Goal: Task Accomplishment & Management: Complete application form

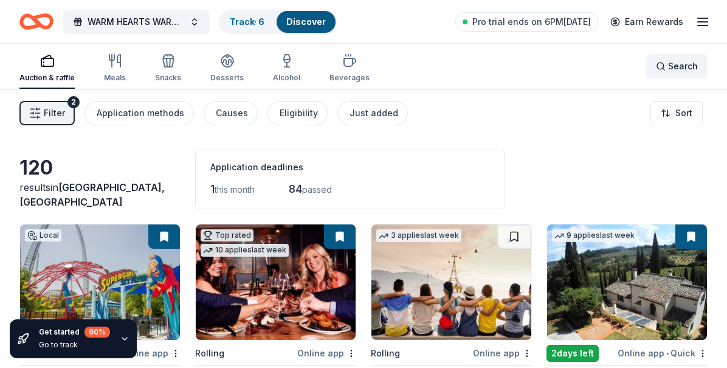
click at [684, 68] on span "Search" at bounding box center [683, 66] width 30 height 15
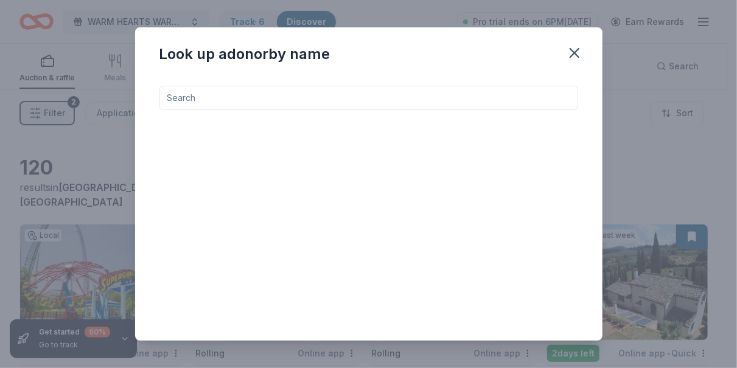
click at [248, 99] on input at bounding box center [368, 98] width 418 height 24
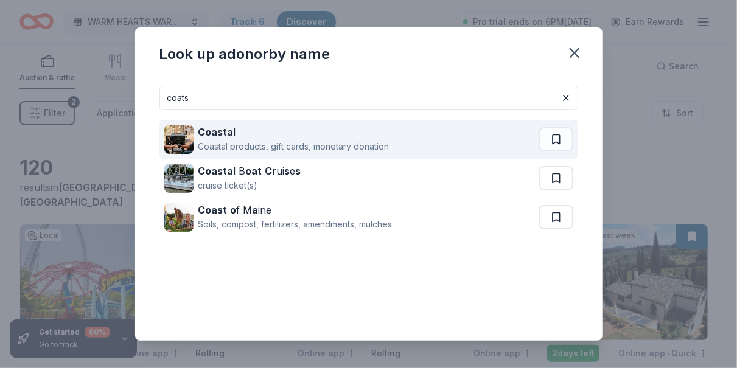
click at [239, 141] on div "Coastal products, gift cards, monetary donation" at bounding box center [293, 146] width 191 height 15
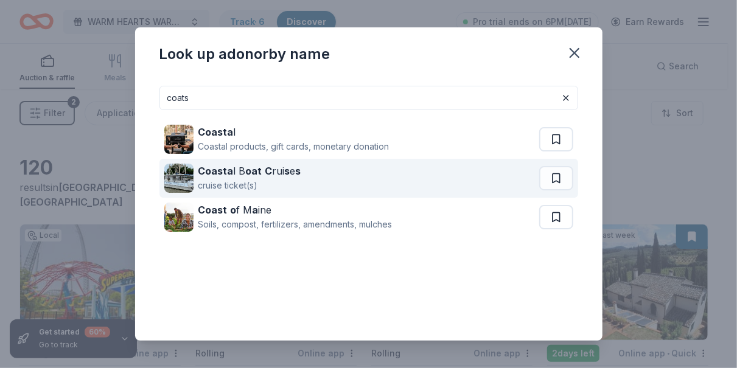
click at [301, 181] on div "Coasta l B oat C rui s e s cruise ticket(s)" at bounding box center [351, 178] width 375 height 39
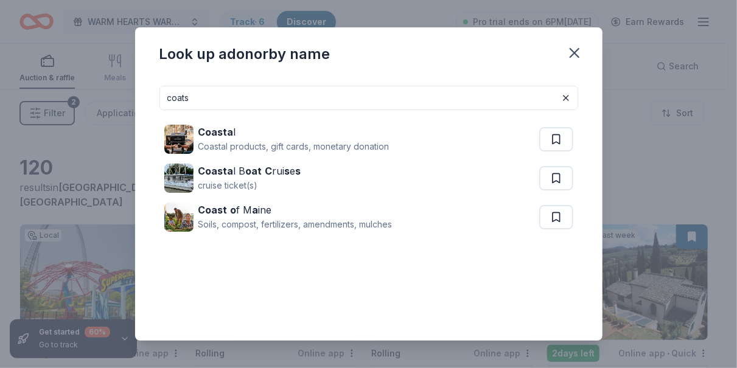
click at [207, 100] on input "coats" at bounding box center [368, 98] width 418 height 24
type input "c"
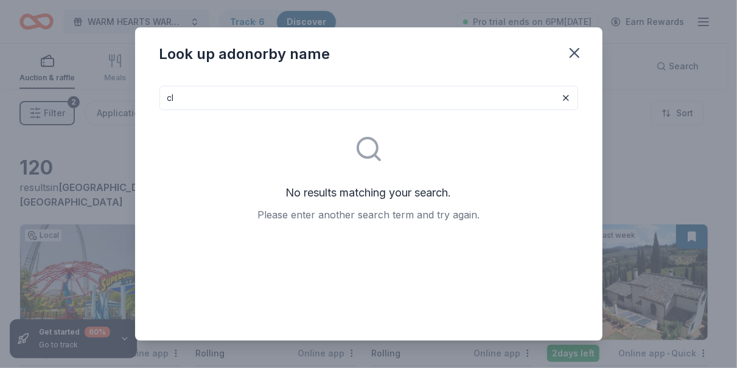
type input "c"
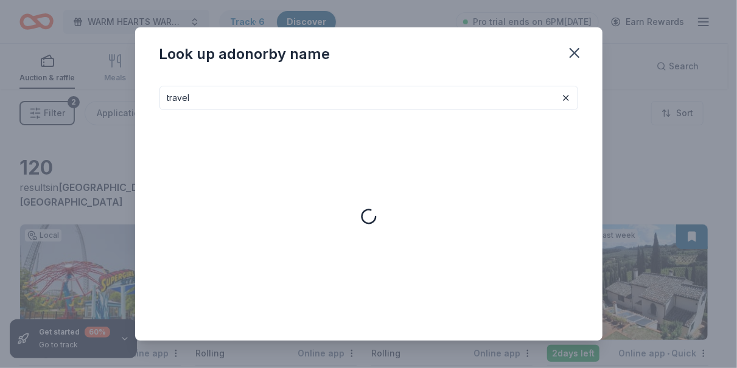
type input "travel"
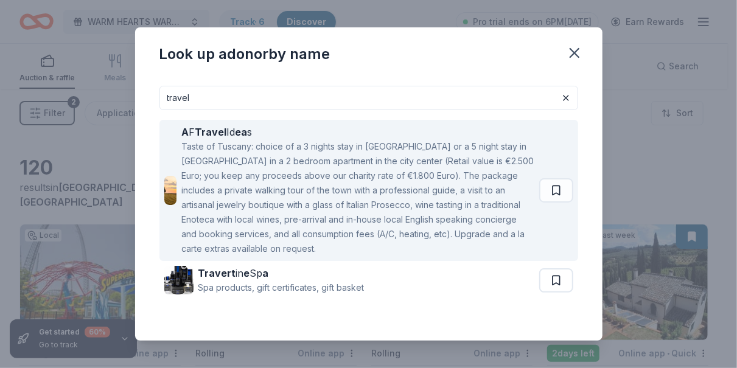
click at [245, 181] on div "Taste of Tuscany: choice of a 3 nights stay in Florence or a 5 night stay in Co…" at bounding box center [357, 197] width 353 height 117
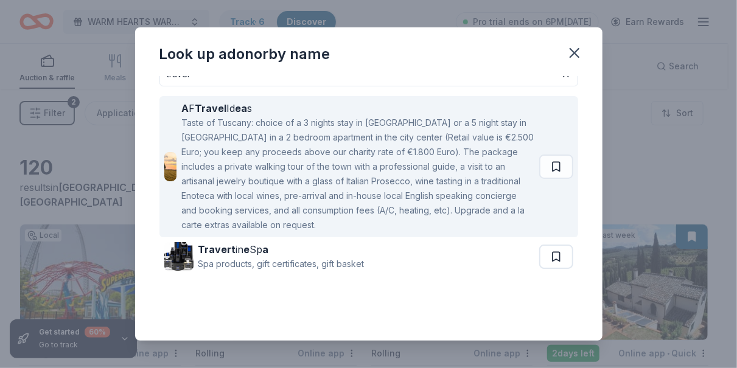
scroll to position [36, 0]
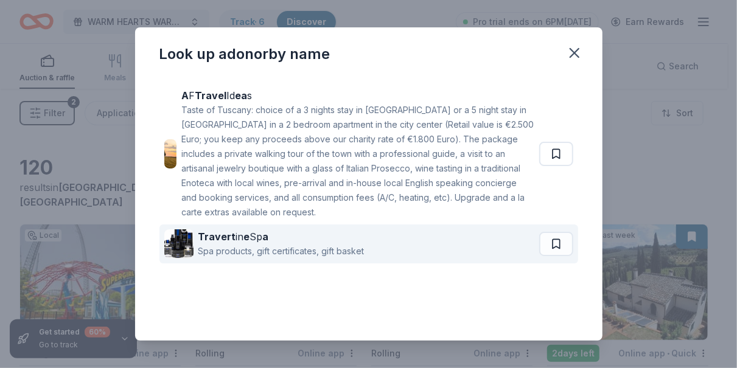
click at [305, 246] on div "Spa products, gift certificates, gift basket" at bounding box center [281, 251] width 166 height 15
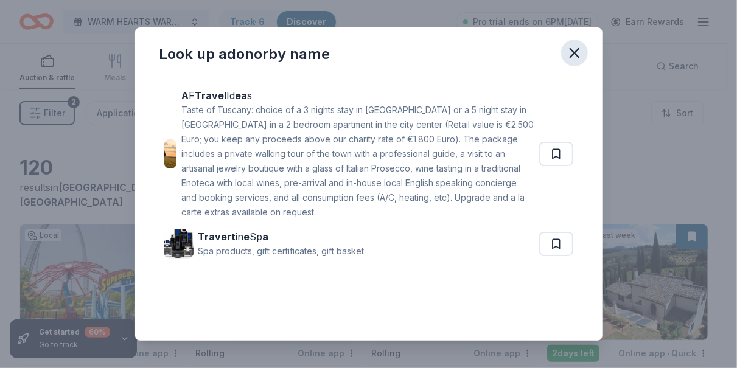
click at [577, 55] on icon "button" at bounding box center [574, 53] width 9 height 9
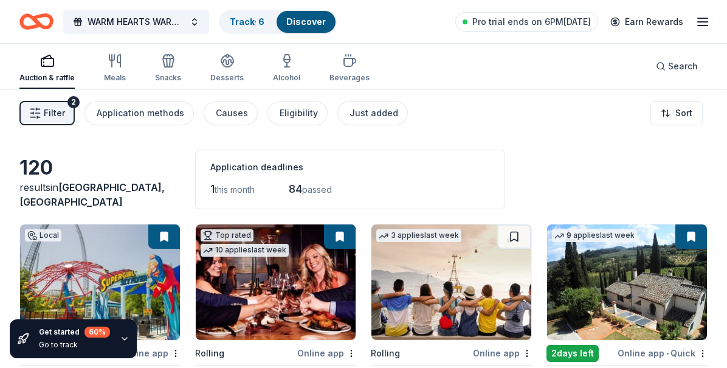
click at [708, 54] on div "Auction & raffle Meals Snacks Desserts Alcohol Beverages Search" at bounding box center [363, 66] width 727 height 45
click at [691, 66] on span "Search" at bounding box center [683, 66] width 30 height 15
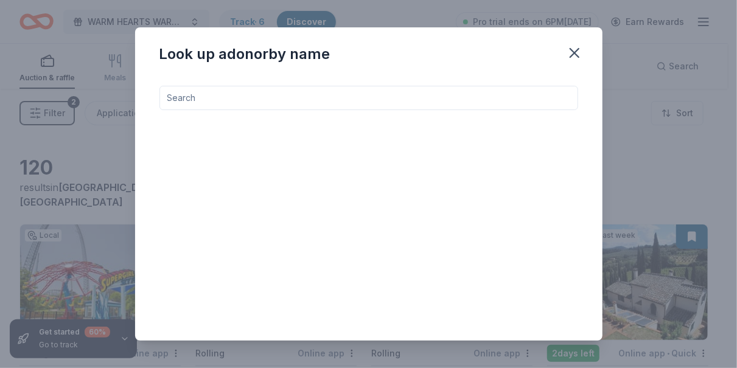
click at [243, 98] on input at bounding box center [368, 98] width 418 height 24
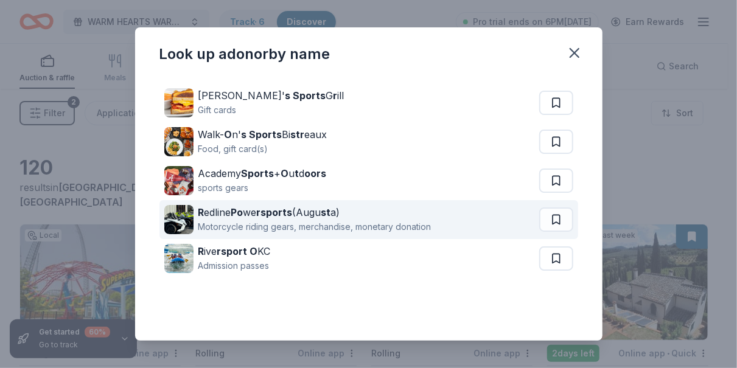
type input "sports"
click at [253, 220] on div "Motorcycle riding gears, merchandise, monetary donation" at bounding box center [314, 227] width 233 height 15
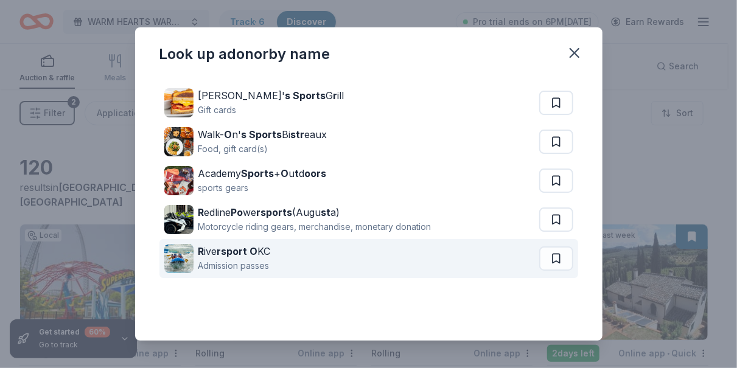
click at [236, 261] on div "Admission passes" at bounding box center [234, 266] width 72 height 15
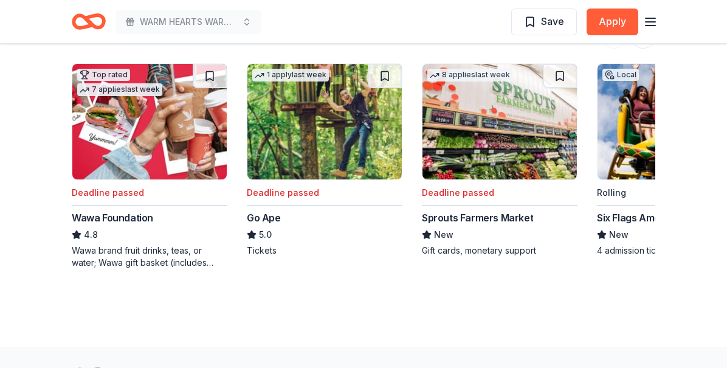
scroll to position [1277, 0]
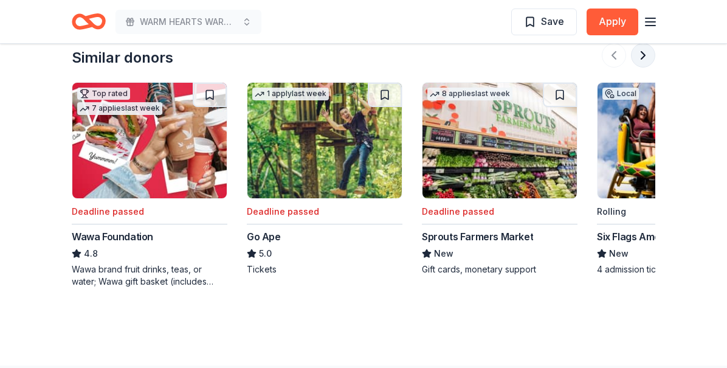
click at [641, 54] on button at bounding box center [643, 55] width 24 height 24
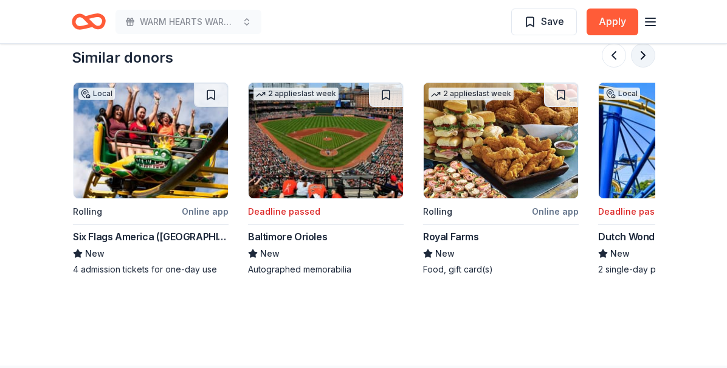
scroll to position [0, 526]
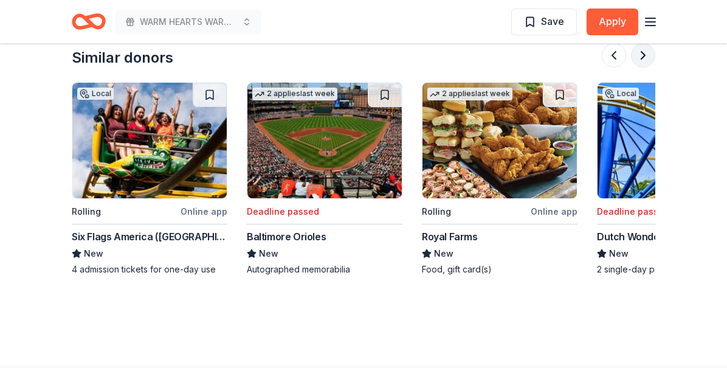
click at [645, 58] on button at bounding box center [643, 55] width 24 height 24
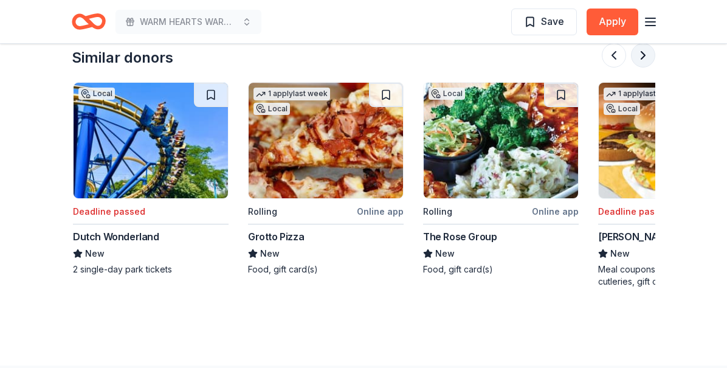
scroll to position [0, 1051]
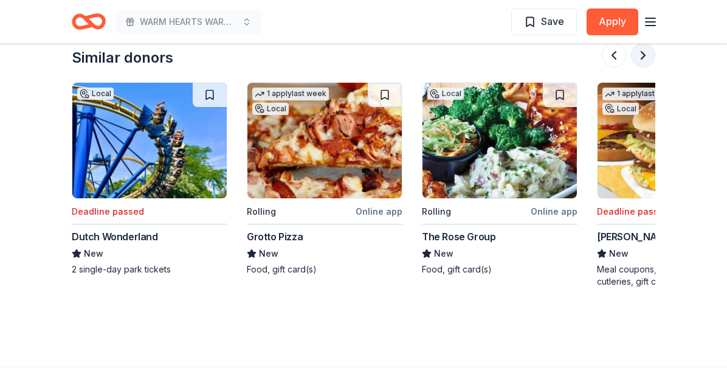
click at [641, 57] on button at bounding box center [643, 55] width 24 height 24
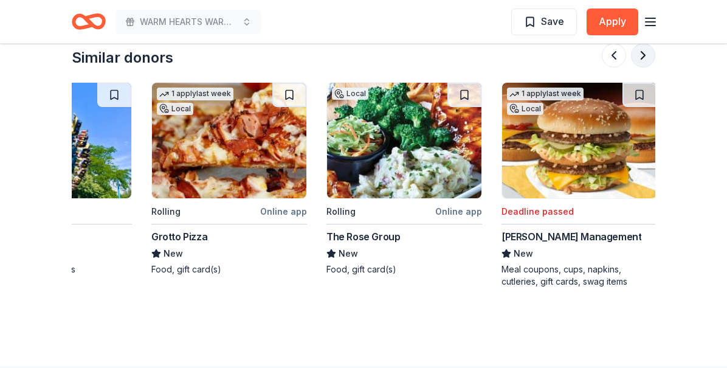
scroll to position [0, 1148]
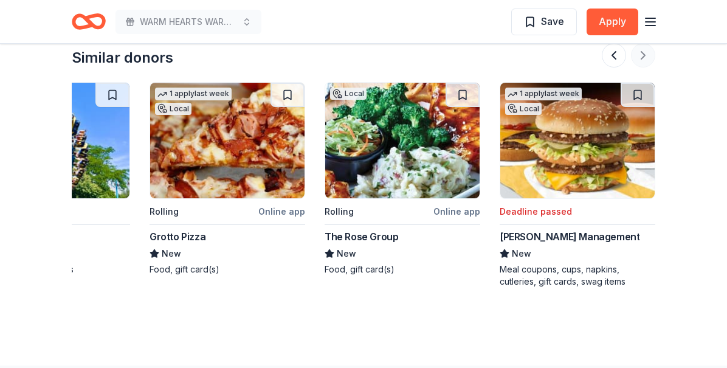
click at [641, 57] on div at bounding box center [629, 55] width 54 height 24
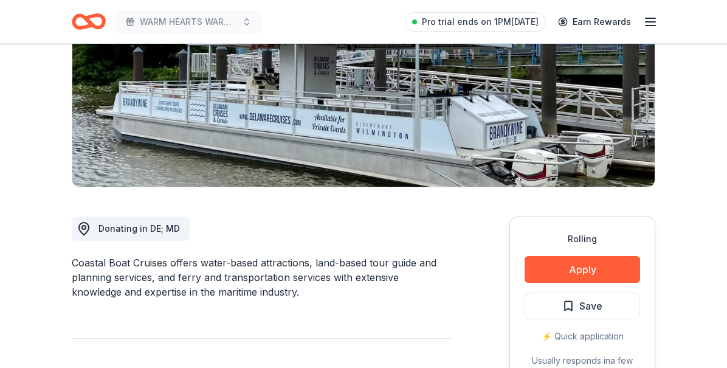
scroll to position [0, 0]
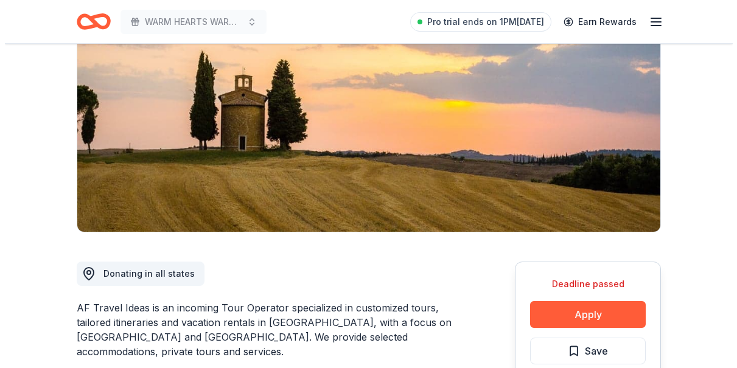
scroll to position [182, 0]
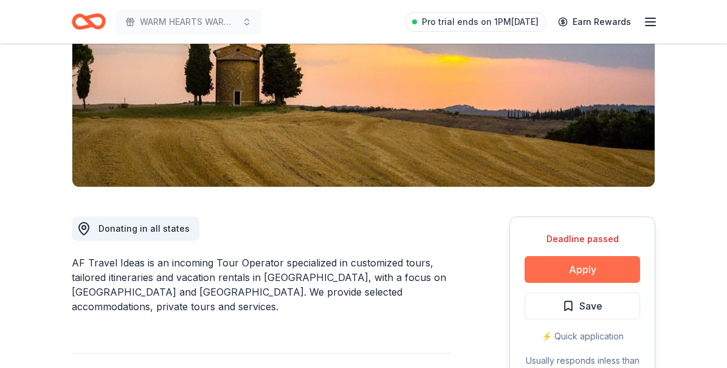
click at [569, 265] on button "Apply" at bounding box center [583, 269] width 116 height 27
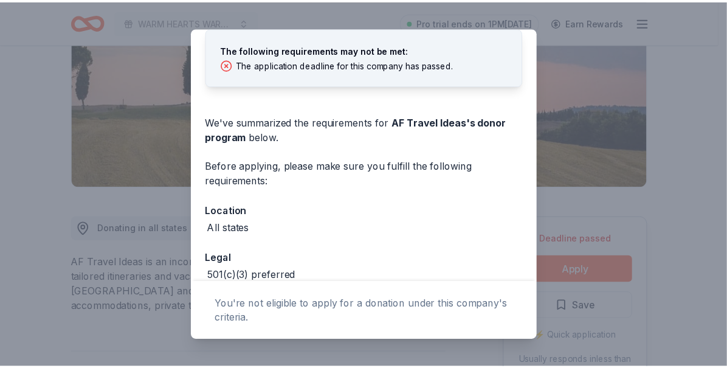
scroll to position [123, 0]
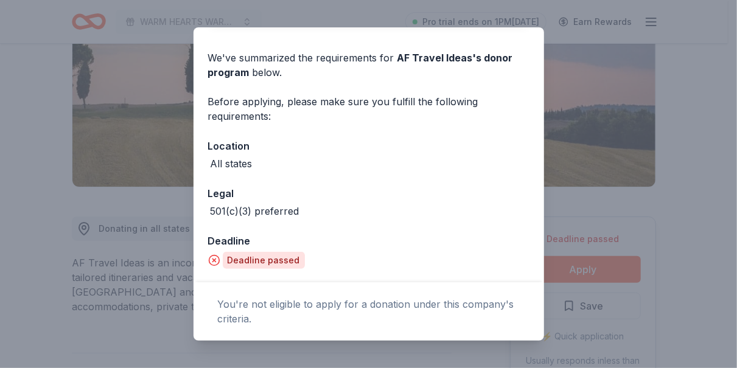
click at [122, 218] on div "Donor Program Requirements The following requirements may not be met: The appli…" at bounding box center [368, 184] width 737 height 368
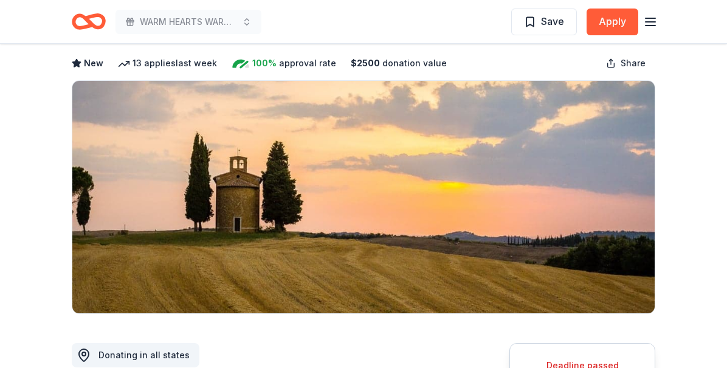
scroll to position [0, 0]
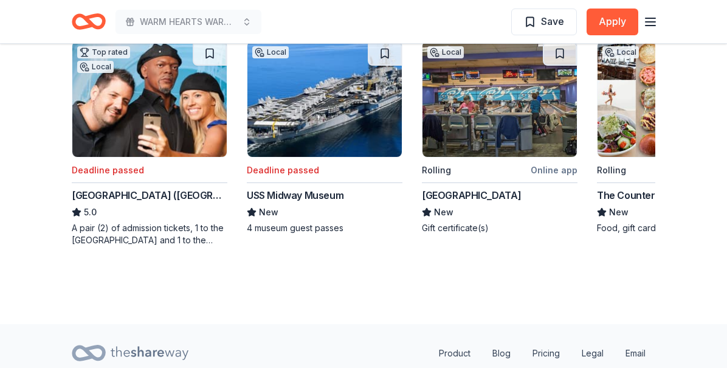
scroll to position [1233, 0]
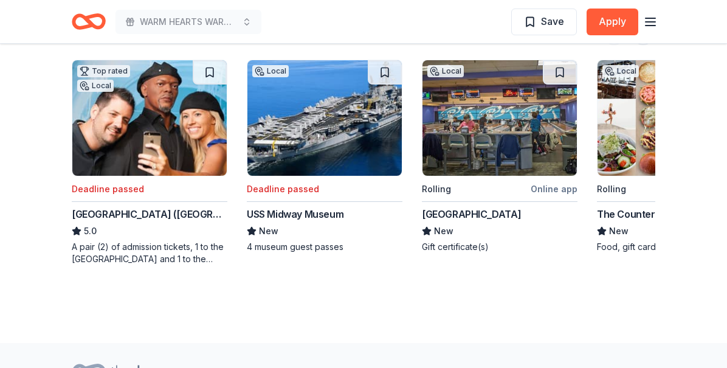
click at [480, 142] on img at bounding box center [500, 118] width 155 height 116
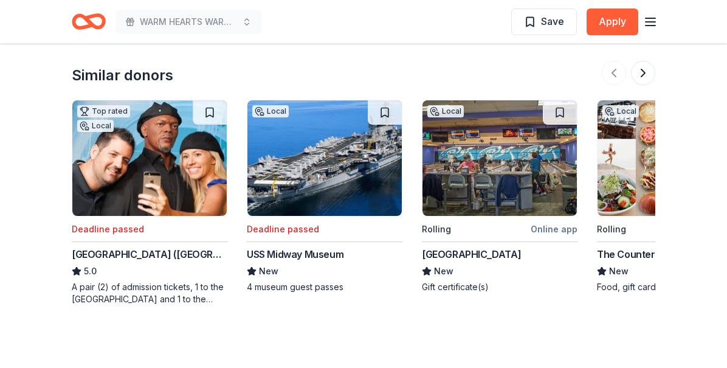
scroll to position [1111, 0]
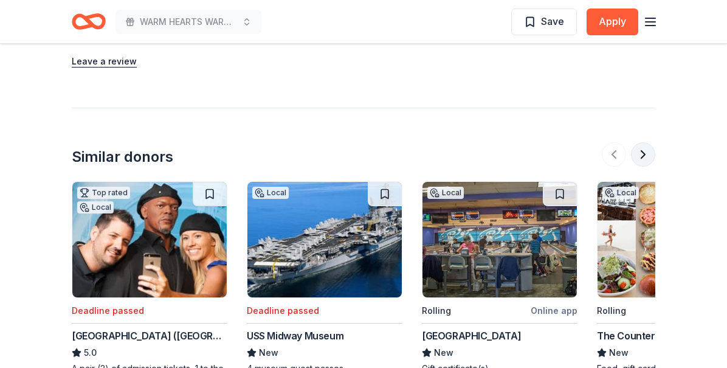
click at [643, 150] on button at bounding box center [643, 154] width 24 height 24
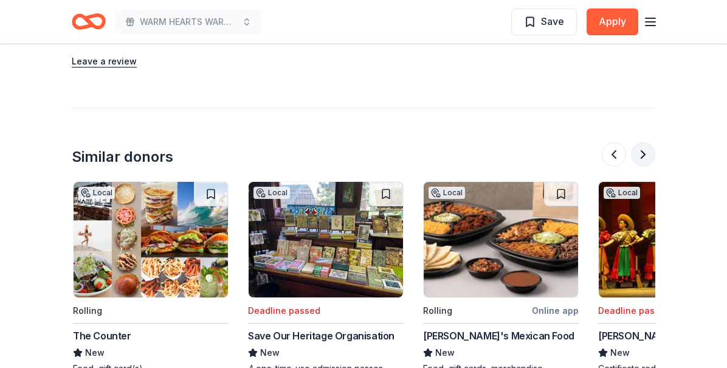
scroll to position [0, 526]
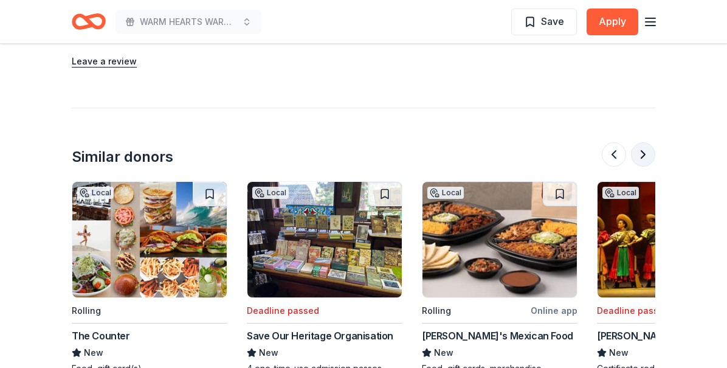
click at [643, 150] on button at bounding box center [643, 154] width 24 height 24
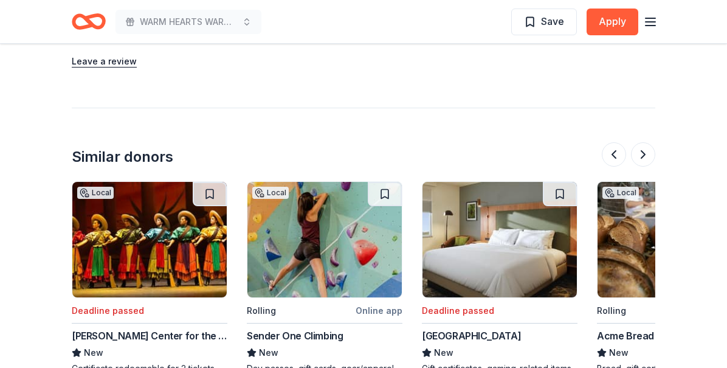
scroll to position [1294, 0]
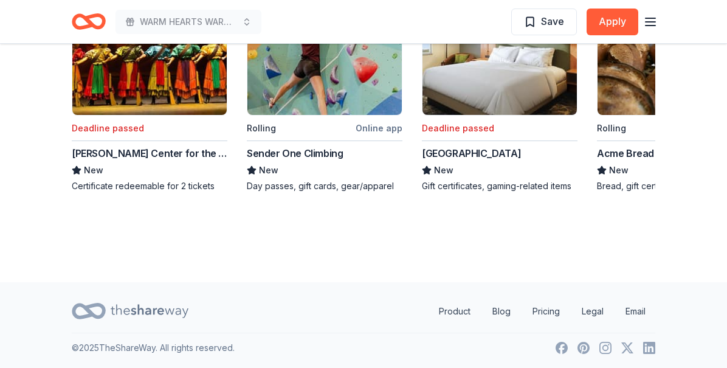
click at [300, 151] on div "Sender One Climbing" at bounding box center [295, 153] width 96 height 15
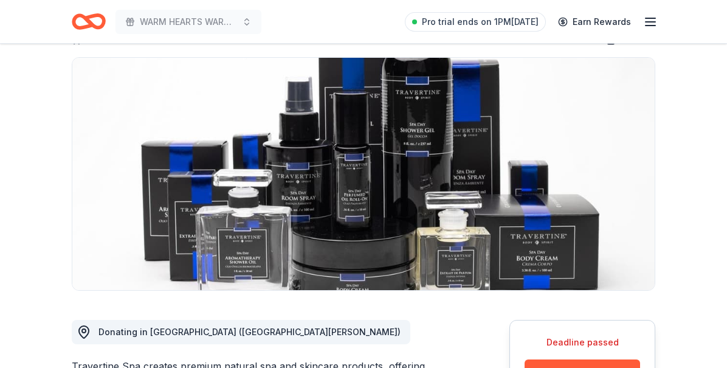
scroll to position [0, 0]
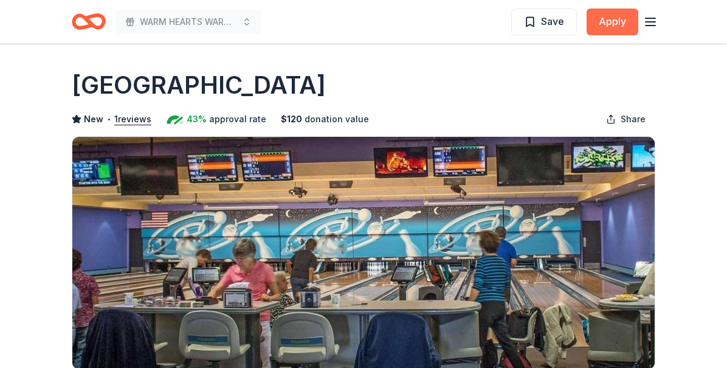
click at [611, 19] on button "Apply" at bounding box center [613, 22] width 52 height 27
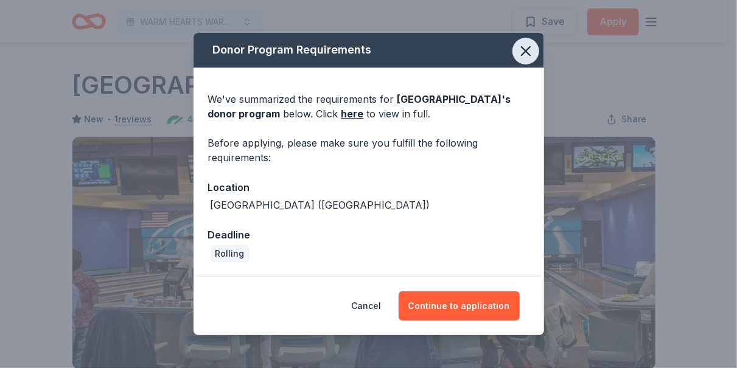
click at [524, 57] on icon "button" at bounding box center [525, 51] width 17 height 17
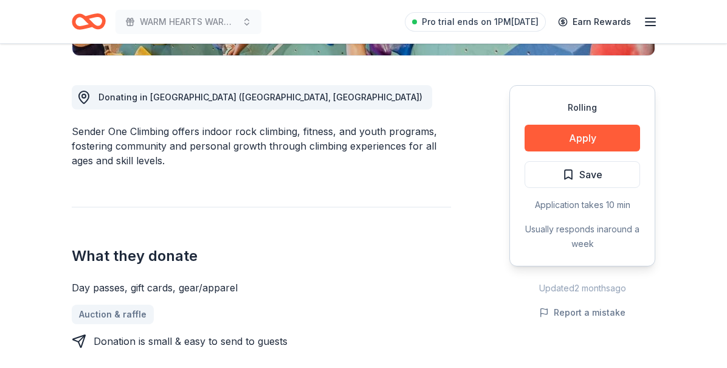
scroll to position [259, 0]
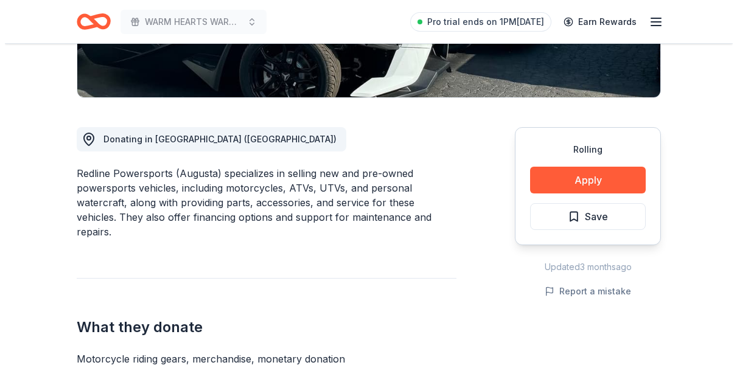
scroll to position [365, 0]
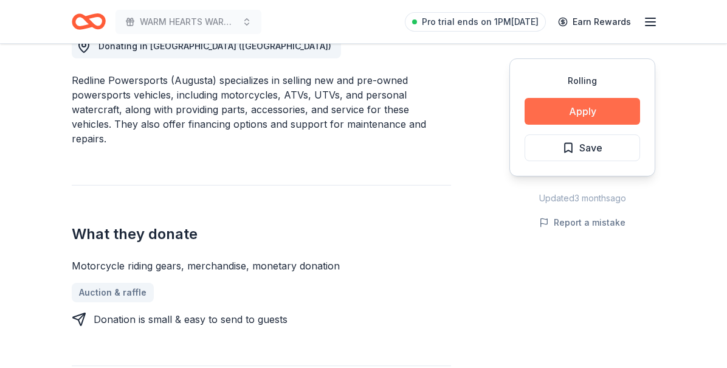
click at [590, 114] on button "Apply" at bounding box center [583, 111] width 116 height 27
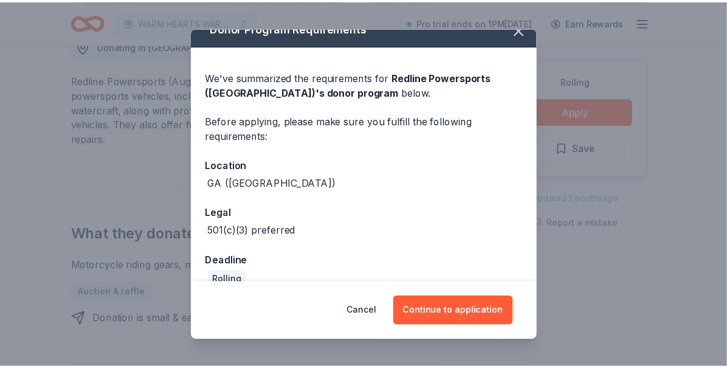
scroll to position [0, 0]
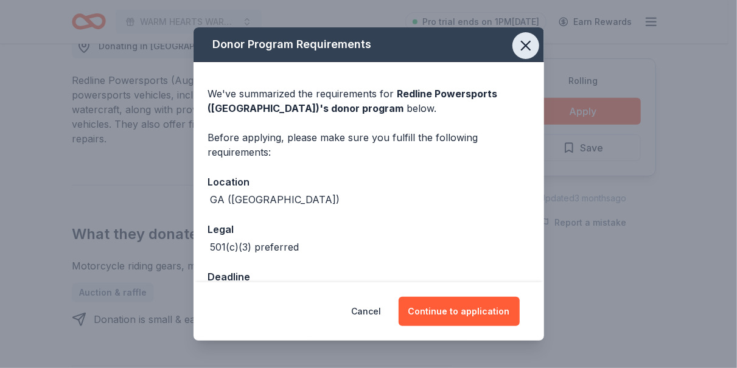
click at [518, 52] on icon "button" at bounding box center [525, 45] width 17 height 17
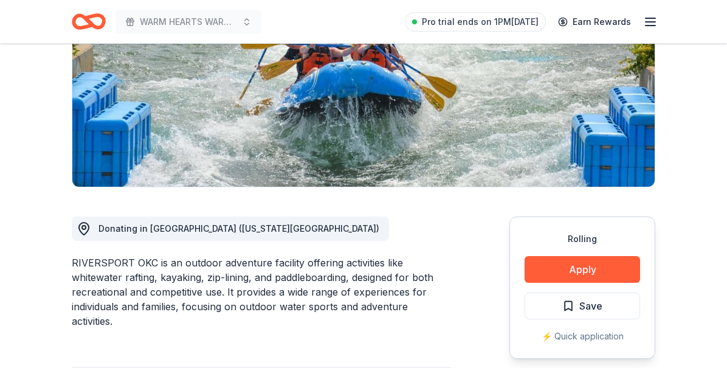
scroll to position [487, 0]
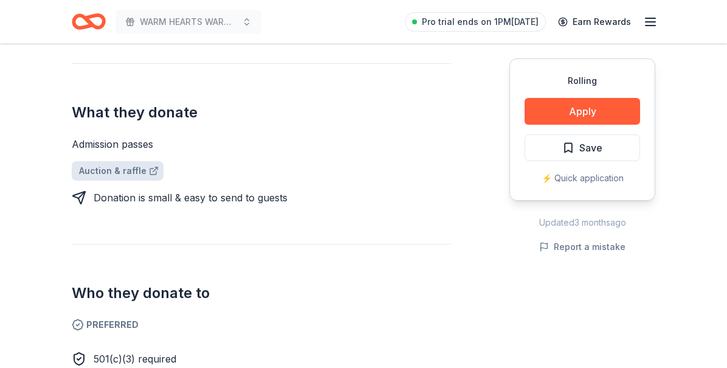
click at [132, 170] on link "Auction & raffle" at bounding box center [118, 170] width 92 height 19
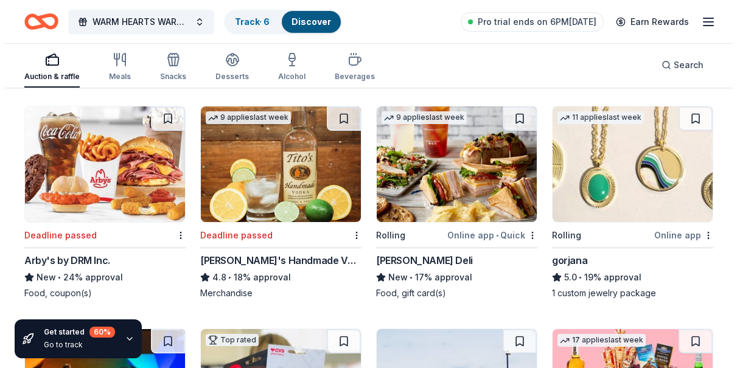
scroll to position [1613, 0]
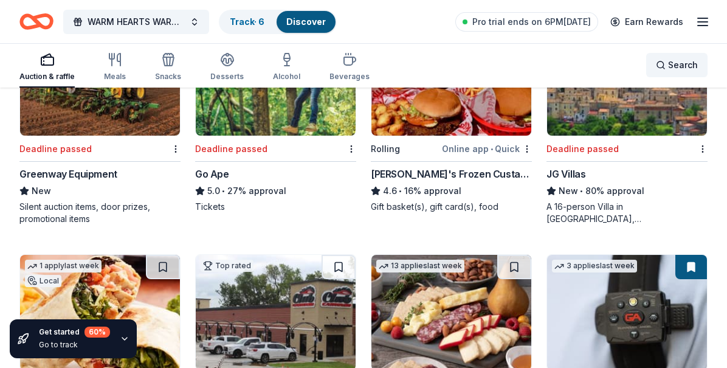
click at [683, 63] on span "Search" at bounding box center [683, 65] width 30 height 15
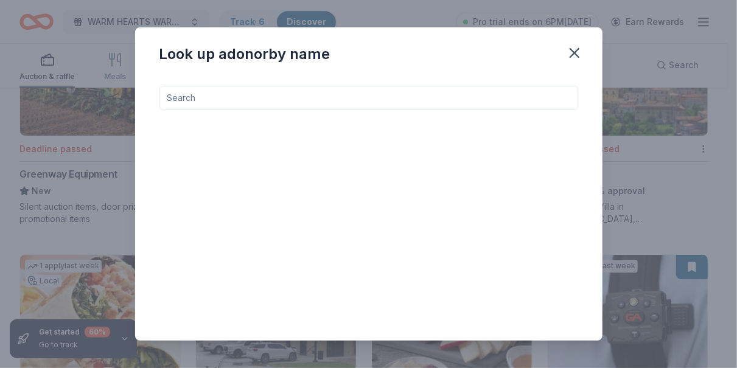
click at [239, 93] on input at bounding box center [368, 98] width 418 height 24
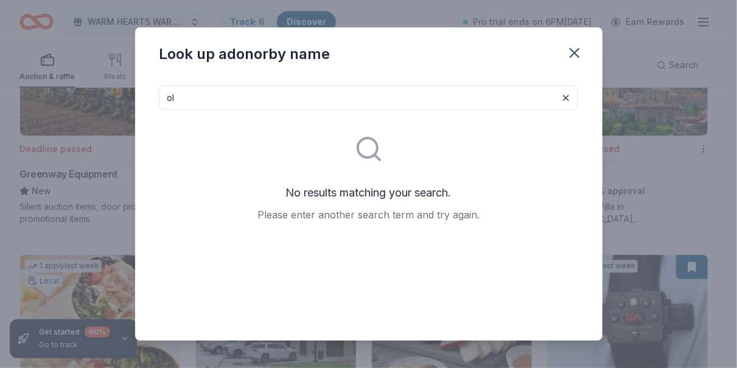
type input "o"
type input "j"
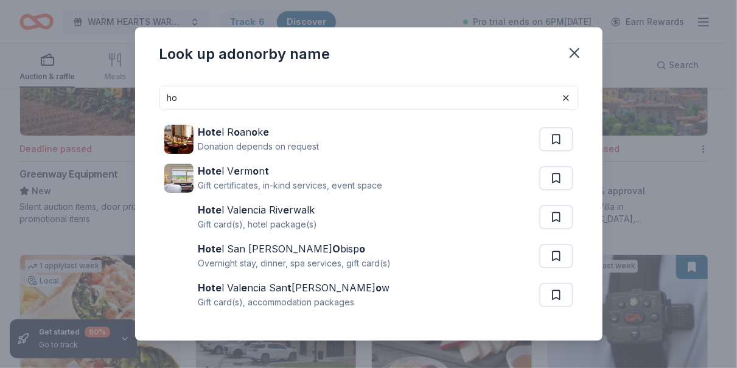
type input "h"
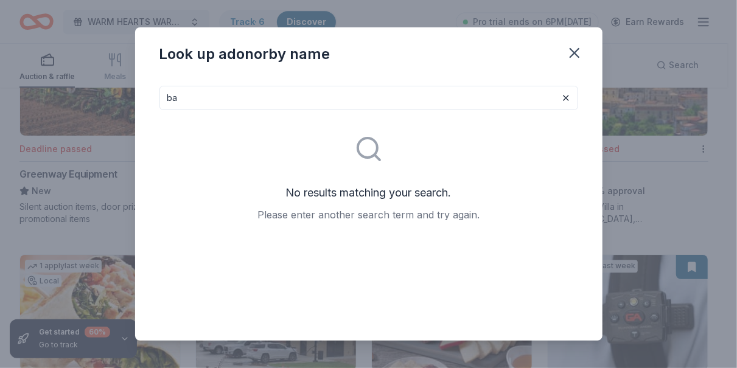
type input "b"
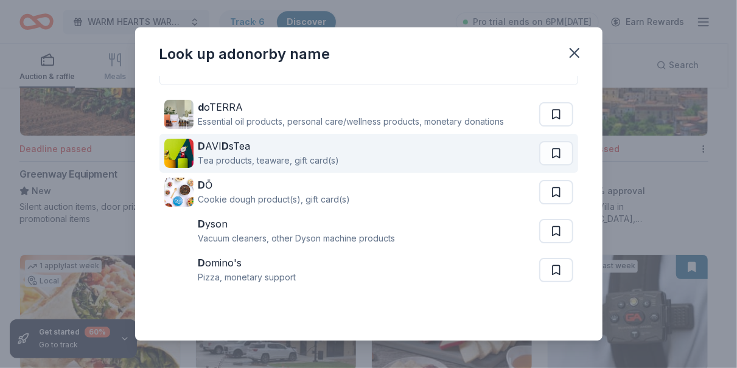
scroll to position [36, 0]
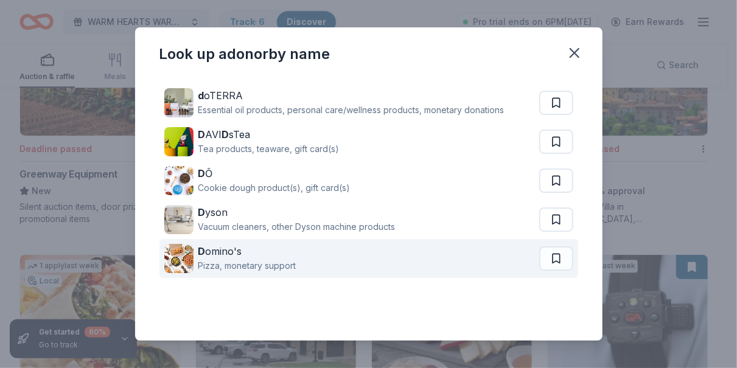
type input "d"
click at [255, 249] on div "D omino's" at bounding box center [247, 251] width 98 height 15
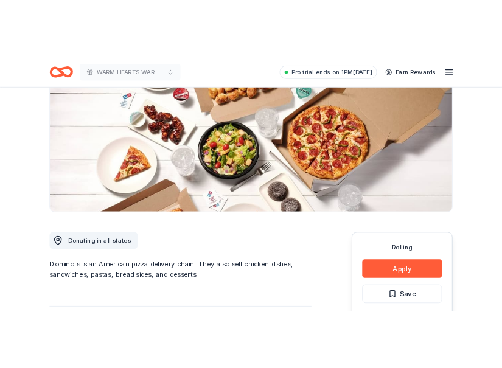
scroll to position [182, 0]
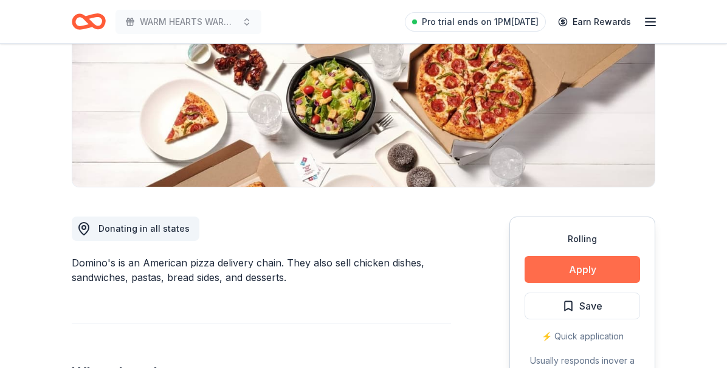
click at [586, 262] on button "Apply" at bounding box center [583, 269] width 116 height 27
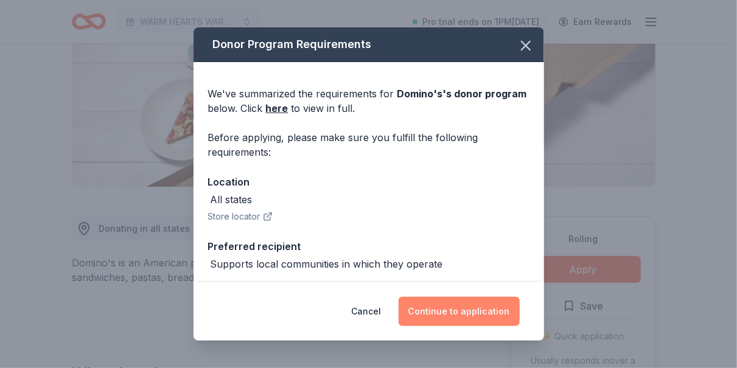
click at [421, 310] on button "Continue to application" at bounding box center [458, 311] width 121 height 29
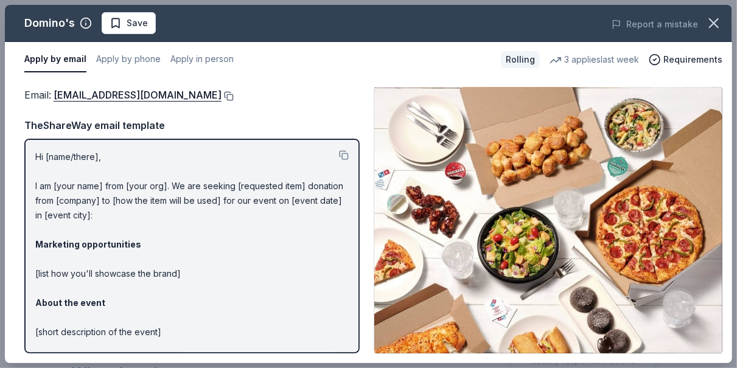
click at [221, 95] on button at bounding box center [227, 96] width 12 height 10
click at [339, 154] on button at bounding box center [344, 155] width 10 height 10
click at [219, 97] on div "Email : [EMAIL_ADDRESS][DOMAIN_NAME]" at bounding box center [191, 95] width 335 height 16
click at [221, 98] on button at bounding box center [227, 96] width 12 height 10
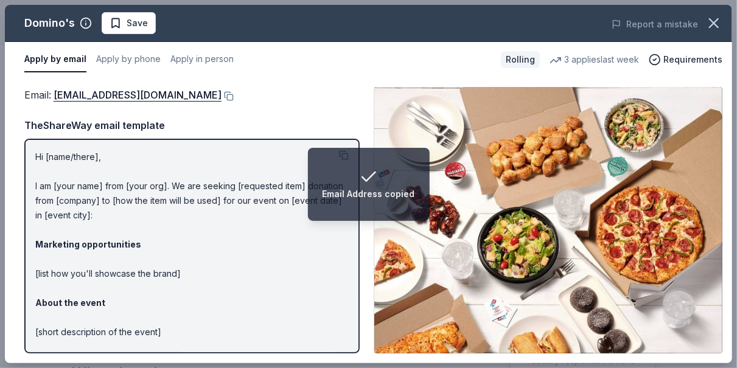
click at [283, 143] on div "Hi [name/there], I am [your name] from [your org]. We are seeking [requested it…" at bounding box center [191, 246] width 335 height 215
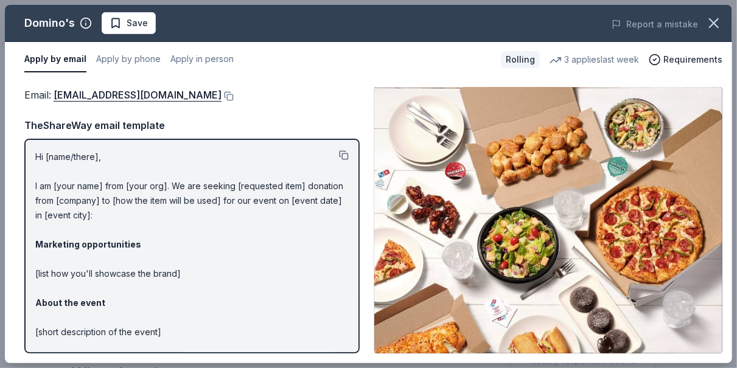
click at [339, 154] on button at bounding box center [344, 155] width 10 height 10
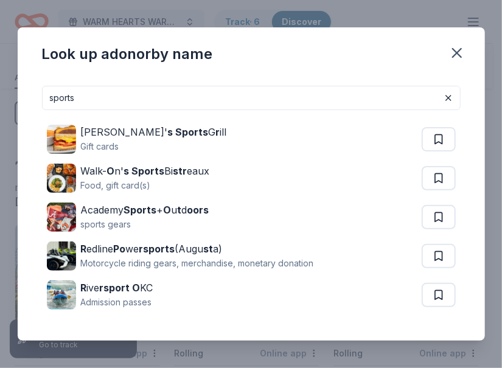
click at [155, 97] on input "sports" at bounding box center [251, 98] width 418 height 24
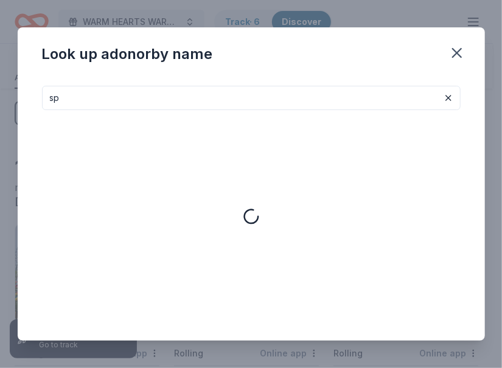
type input "s"
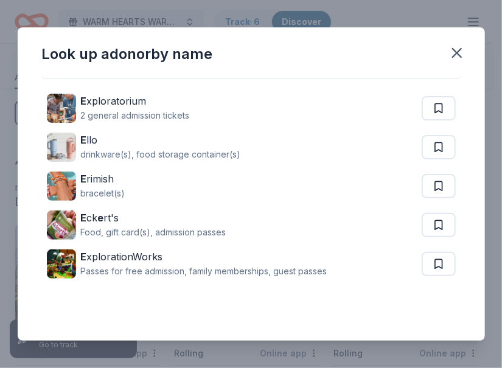
scroll to position [36, 0]
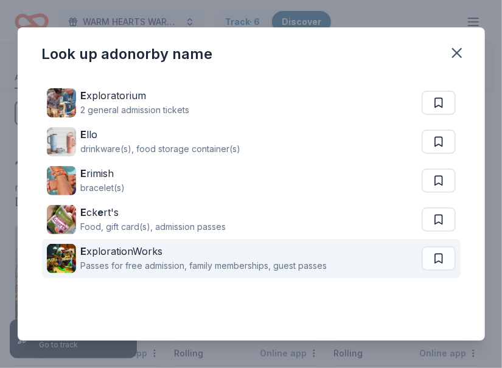
type input "E"
click at [141, 259] on div "Passes for free admission, family memberships, guest passes" at bounding box center [204, 266] width 246 height 15
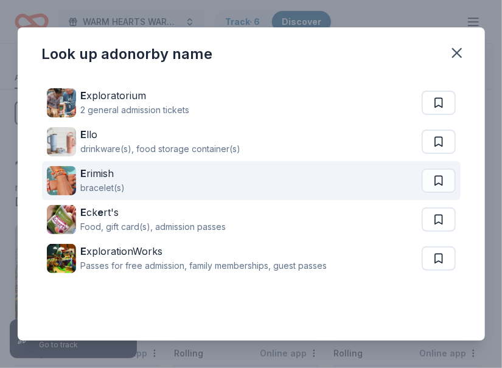
click at [110, 182] on div "bracelet(s)" at bounding box center [103, 188] width 44 height 15
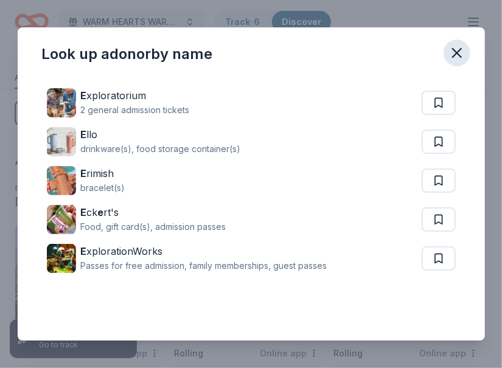
click at [456, 50] on icon "button" at bounding box center [456, 52] width 17 height 17
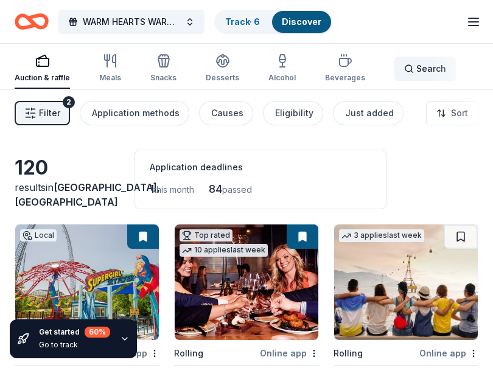
click at [416, 72] on span "Search" at bounding box center [431, 68] width 30 height 15
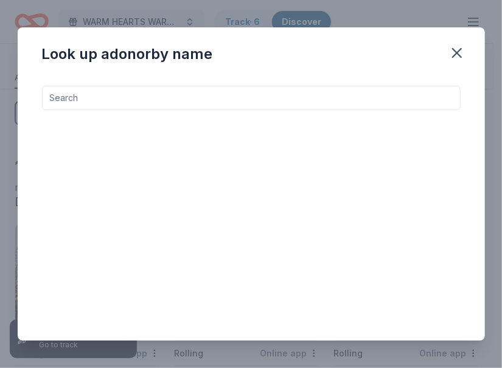
click at [150, 103] on input at bounding box center [251, 98] width 418 height 24
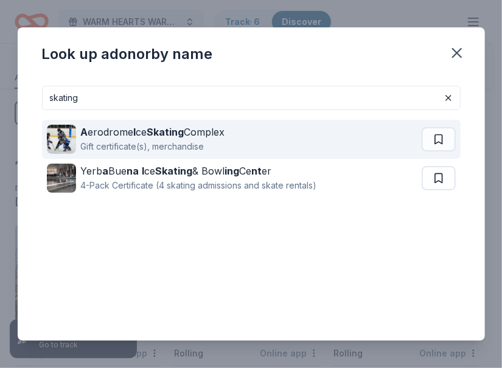
type input "skating"
click at [114, 142] on div "Gift certificate(s), merchandise" at bounding box center [153, 146] width 144 height 15
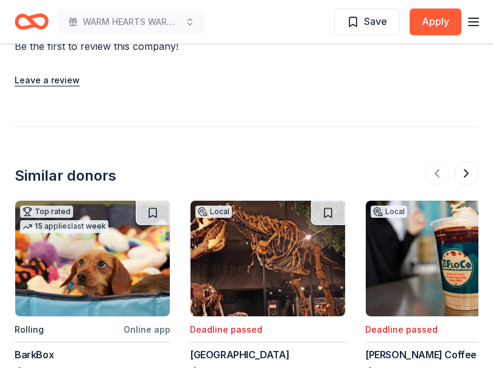
scroll to position [1156, 0]
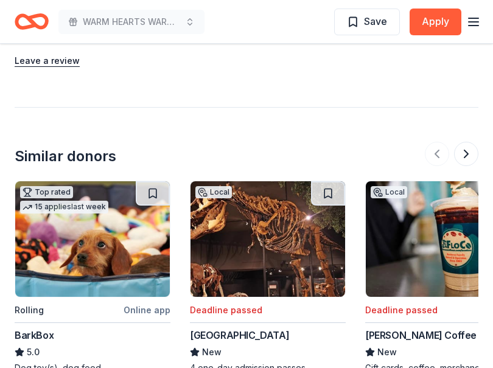
click at [439, 153] on div at bounding box center [452, 154] width 54 height 24
click at [463, 155] on button at bounding box center [466, 154] width 24 height 24
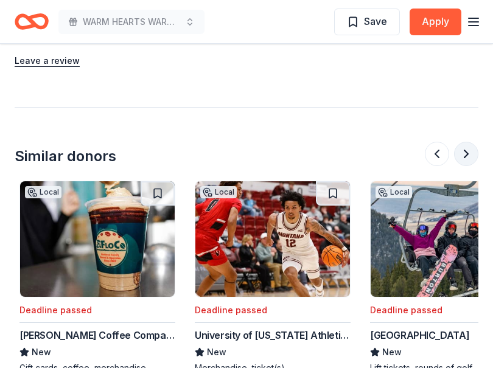
scroll to position [0, 350]
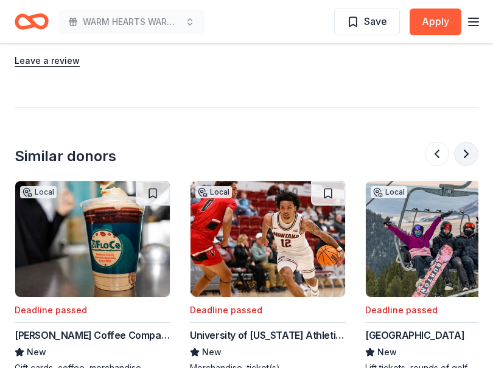
click at [467, 155] on button at bounding box center [466, 154] width 24 height 24
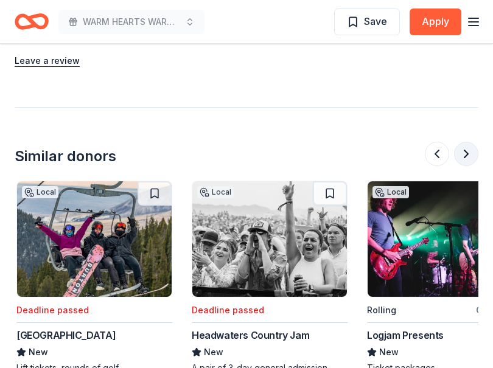
scroll to position [0, 701]
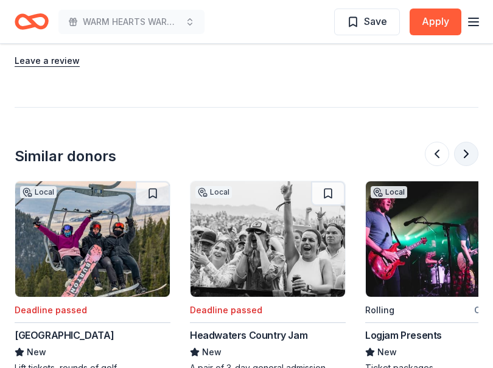
click at [467, 155] on button at bounding box center [466, 154] width 24 height 24
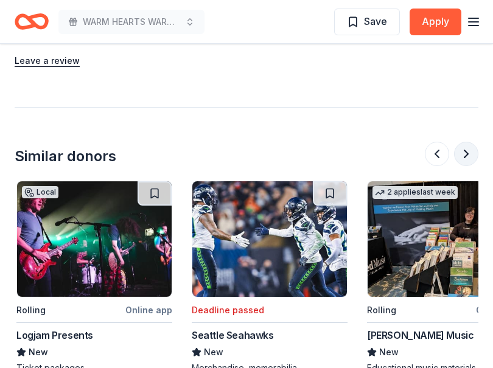
scroll to position [0, 1051]
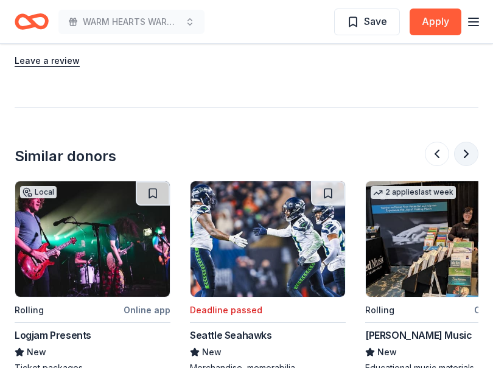
click at [465, 155] on button at bounding box center [466, 154] width 24 height 24
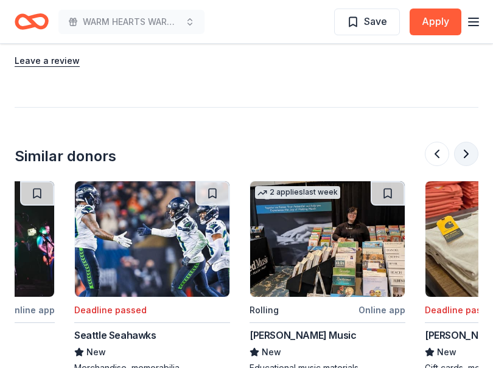
scroll to position [0, 1269]
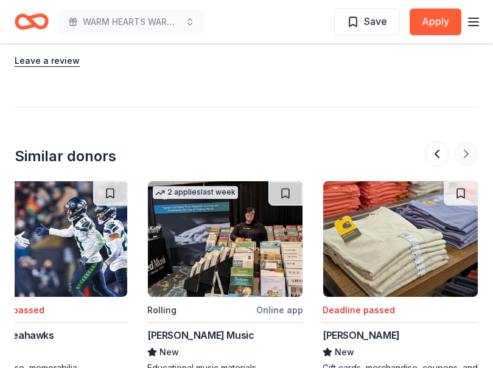
click at [465, 155] on div at bounding box center [452, 154] width 54 height 24
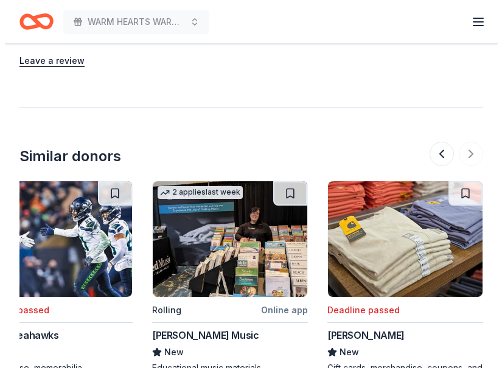
scroll to position [0, 0]
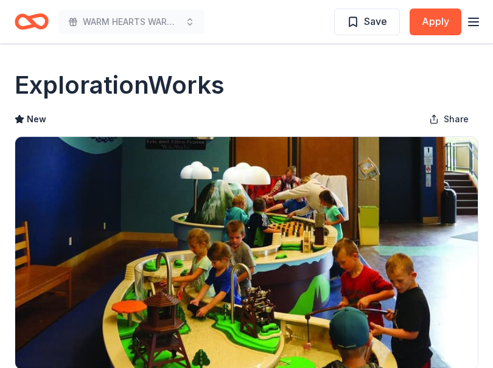
click at [450, 37] on div "WARM HEARTS WARM COAT Save Apply" at bounding box center [246, 21] width 493 height 43
click at [426, 16] on button "Apply" at bounding box center [435, 22] width 52 height 27
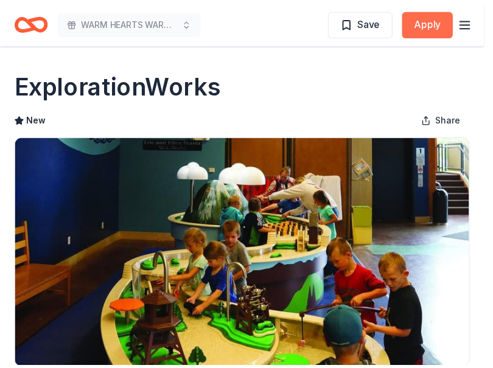
scroll to position [0, 1259]
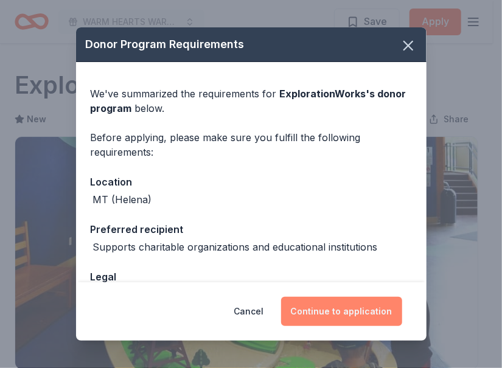
click at [340, 316] on button "Continue to application" at bounding box center [341, 311] width 121 height 29
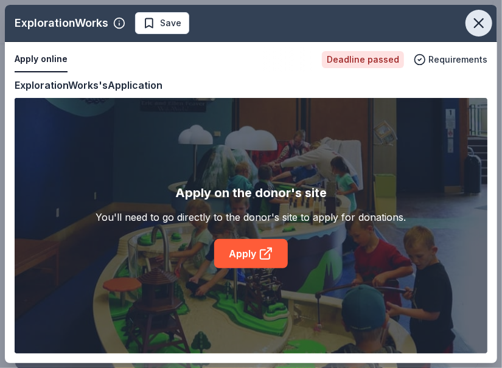
click at [470, 28] on icon "button" at bounding box center [478, 23] width 17 height 17
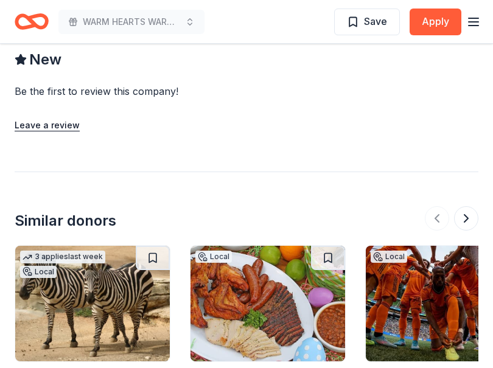
scroll to position [1302, 0]
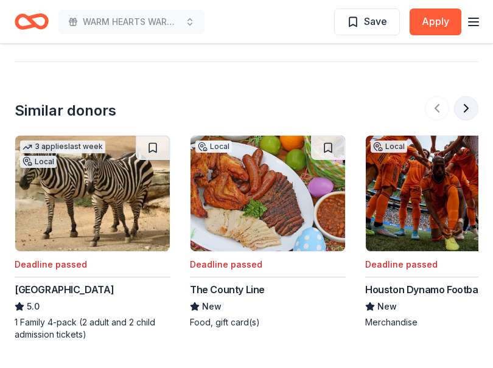
click at [470, 96] on button at bounding box center [466, 108] width 24 height 24
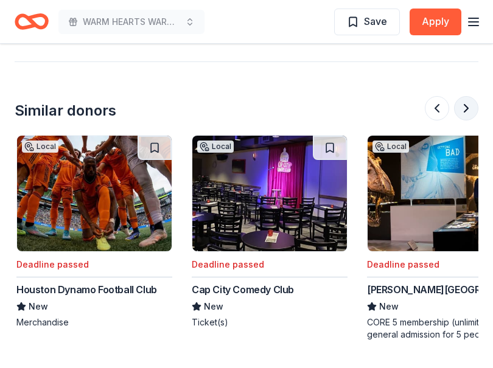
scroll to position [0, 350]
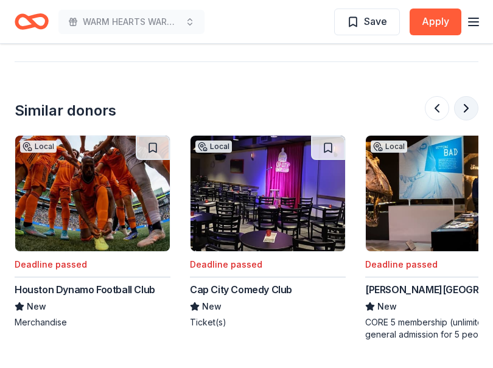
click at [470, 96] on button at bounding box center [466, 108] width 24 height 24
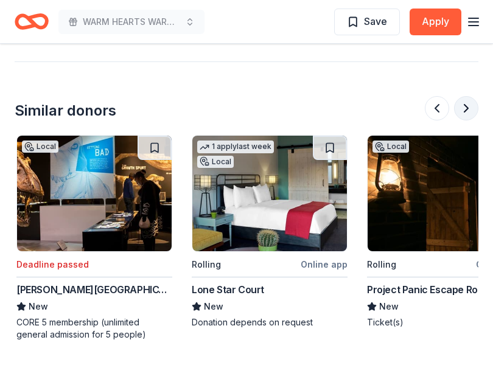
scroll to position [0, 701]
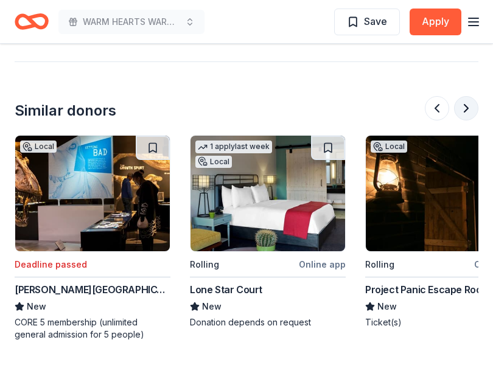
click at [470, 96] on button at bounding box center [466, 108] width 24 height 24
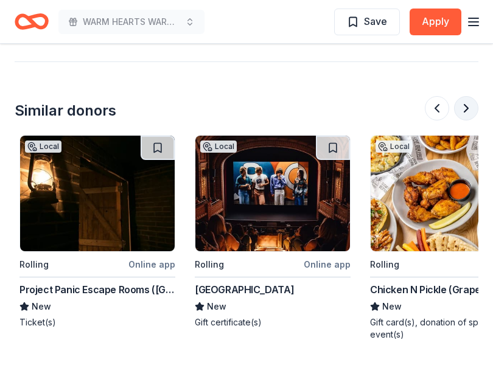
scroll to position [0, 1051]
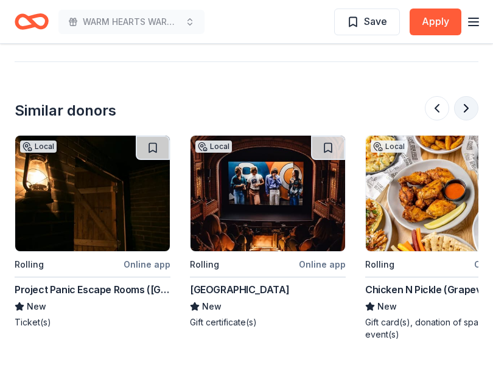
click at [470, 96] on button at bounding box center [466, 108] width 24 height 24
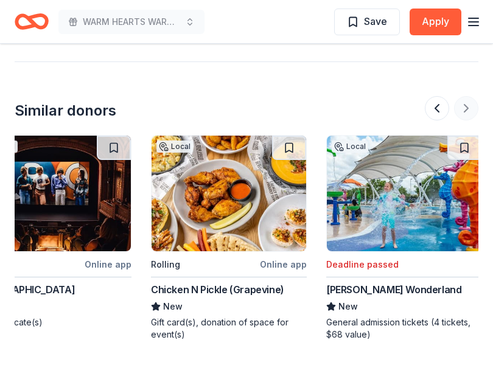
scroll to position [0, 1269]
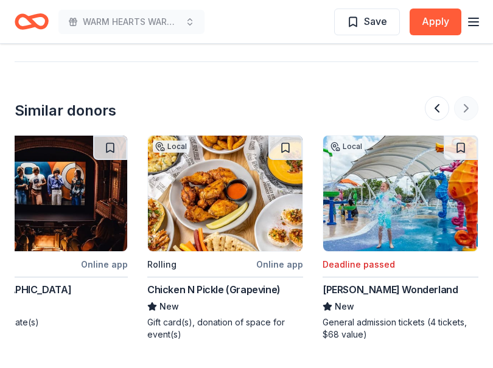
click at [470, 96] on div at bounding box center [452, 108] width 54 height 24
click at [467, 96] on div at bounding box center [452, 108] width 54 height 24
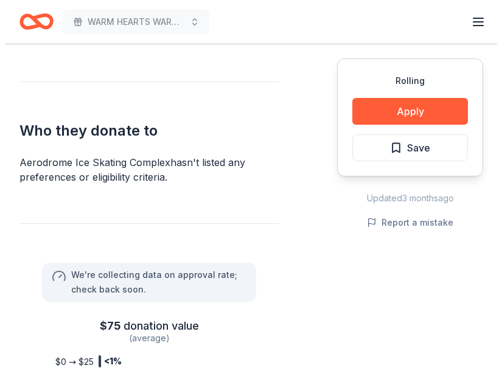
scroll to position [608, 0]
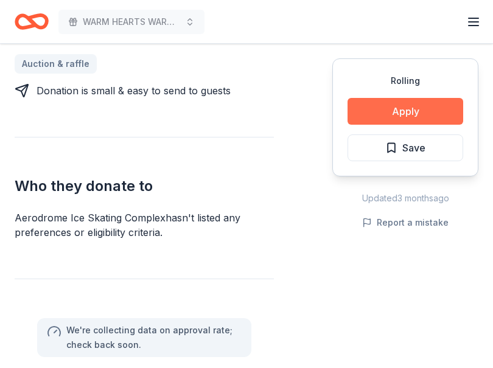
click at [418, 103] on button "Apply" at bounding box center [405, 111] width 116 height 27
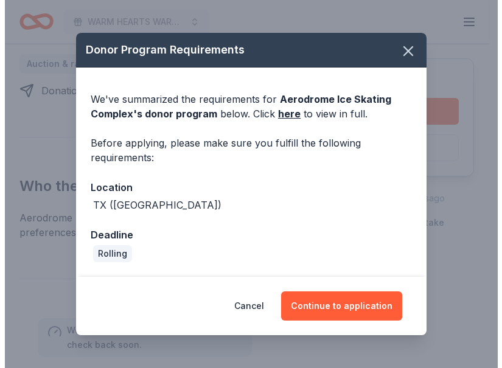
scroll to position [0, 1259]
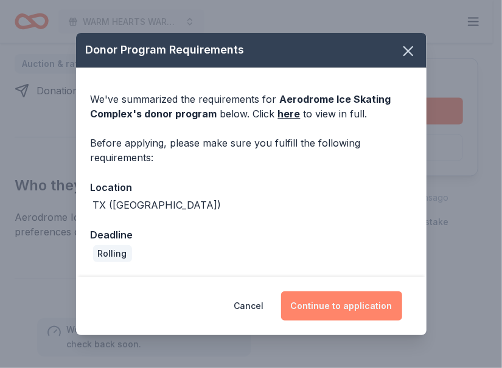
click at [349, 296] on button "Continue to application" at bounding box center [341, 305] width 121 height 29
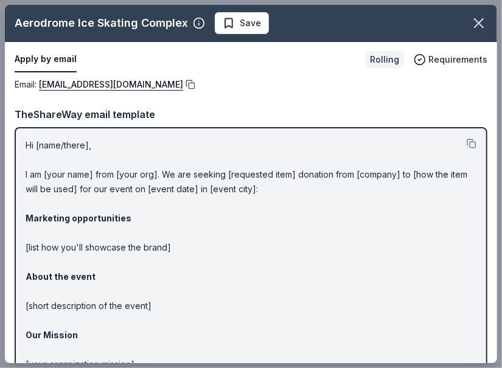
click at [183, 81] on button at bounding box center [189, 85] width 12 height 10
click at [467, 139] on button at bounding box center [472, 144] width 10 height 10
